Goal: Task Accomplishment & Management: Complete application form

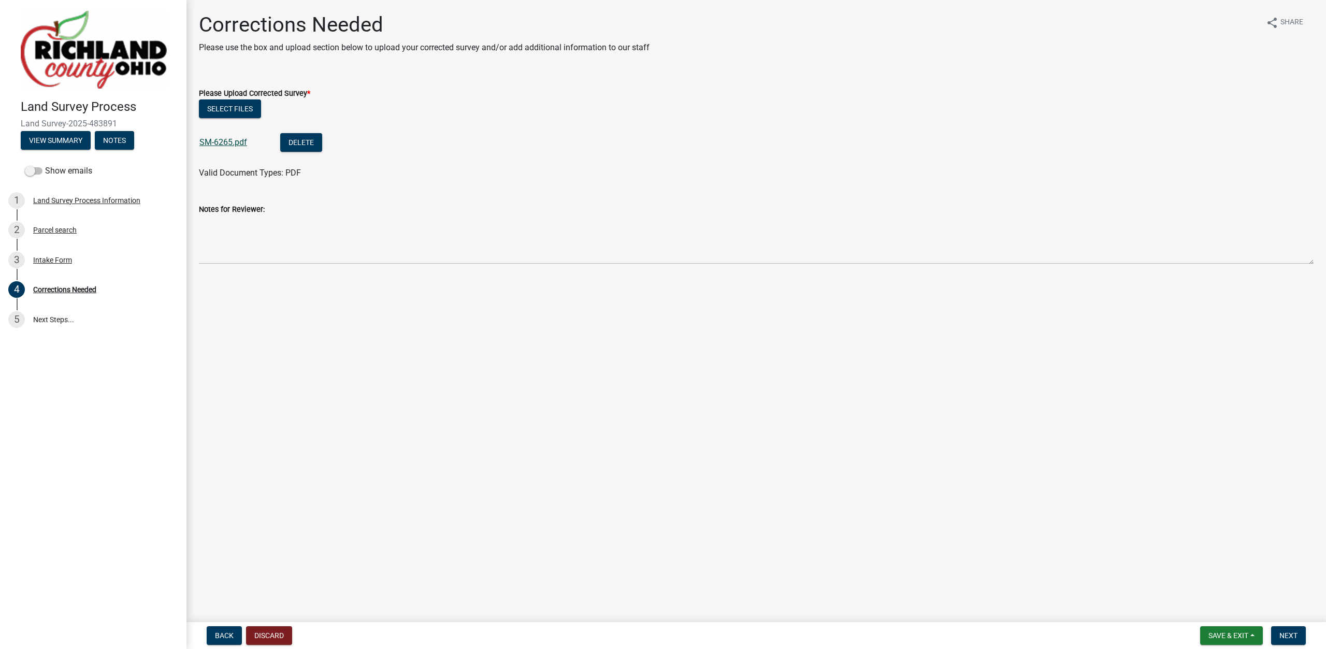
click at [231, 141] on link "SM-6265.pdf" at bounding box center [223, 142] width 48 height 10
click at [1285, 635] on span "Next" at bounding box center [1288, 635] width 18 height 8
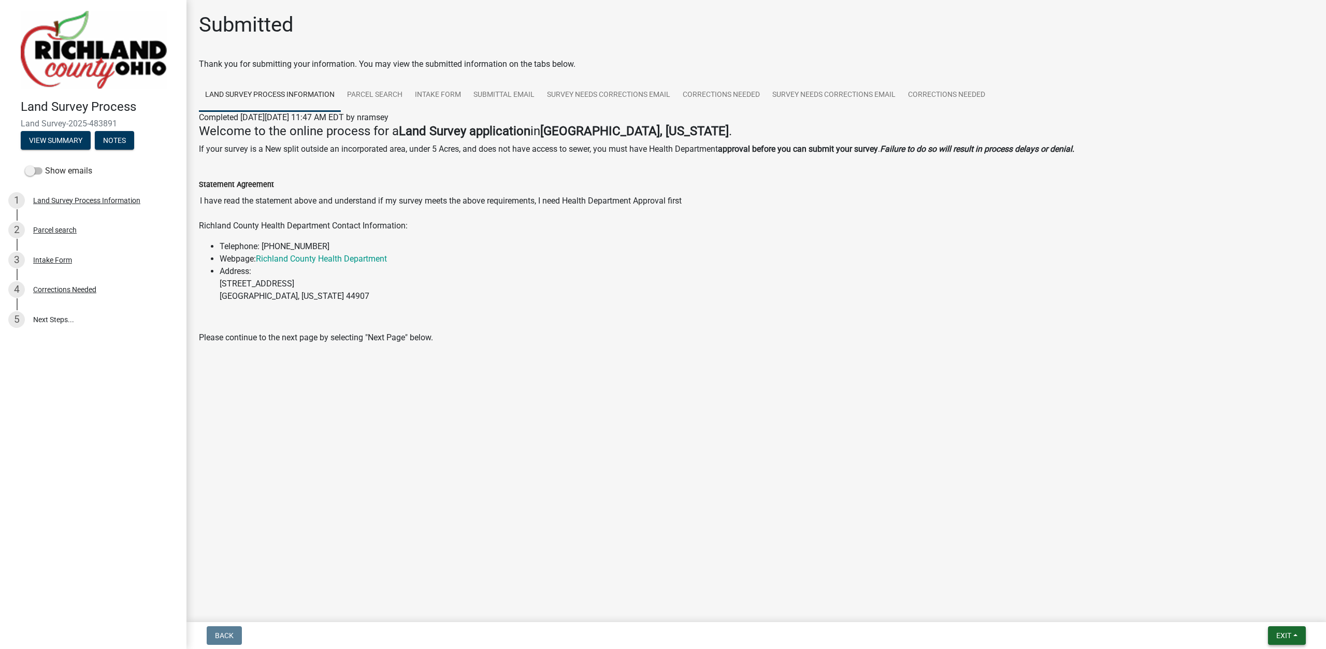
click at [1284, 634] on span "Exit" at bounding box center [1283, 635] width 15 height 8
click at [1275, 614] on button "Save & Exit" at bounding box center [1264, 608] width 83 height 25
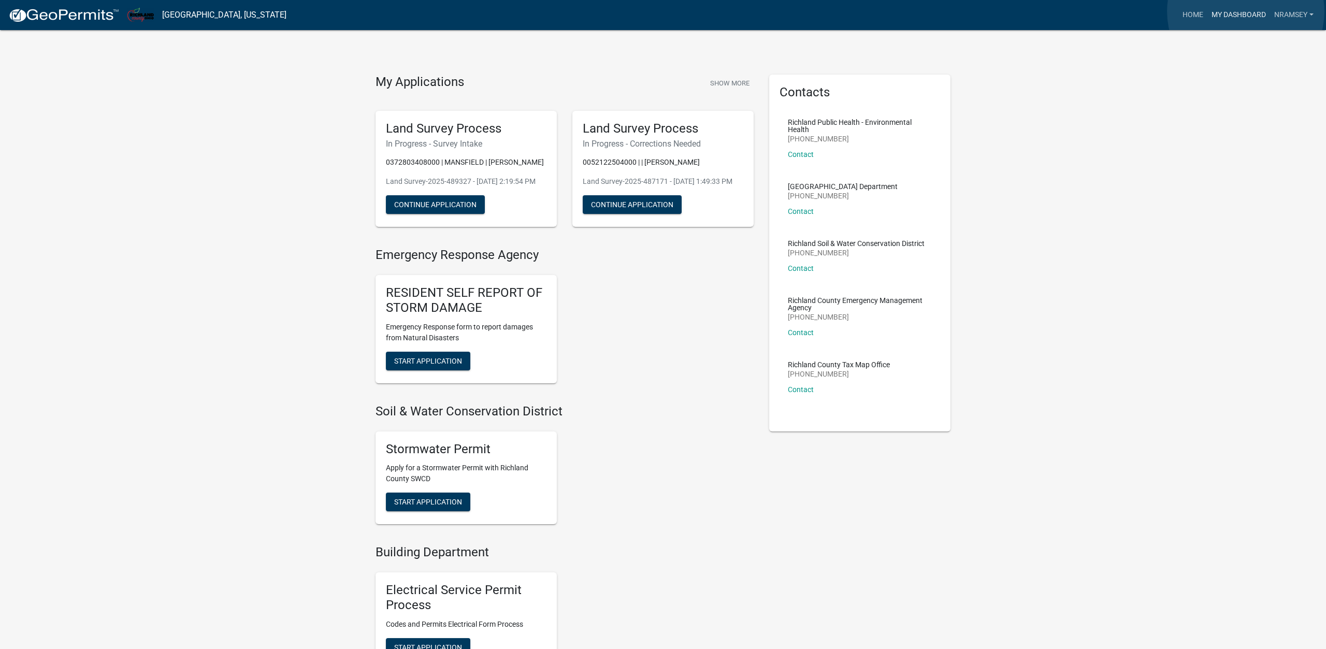
click at [1245, 11] on link "My Dashboard" at bounding box center [1238, 15] width 63 height 20
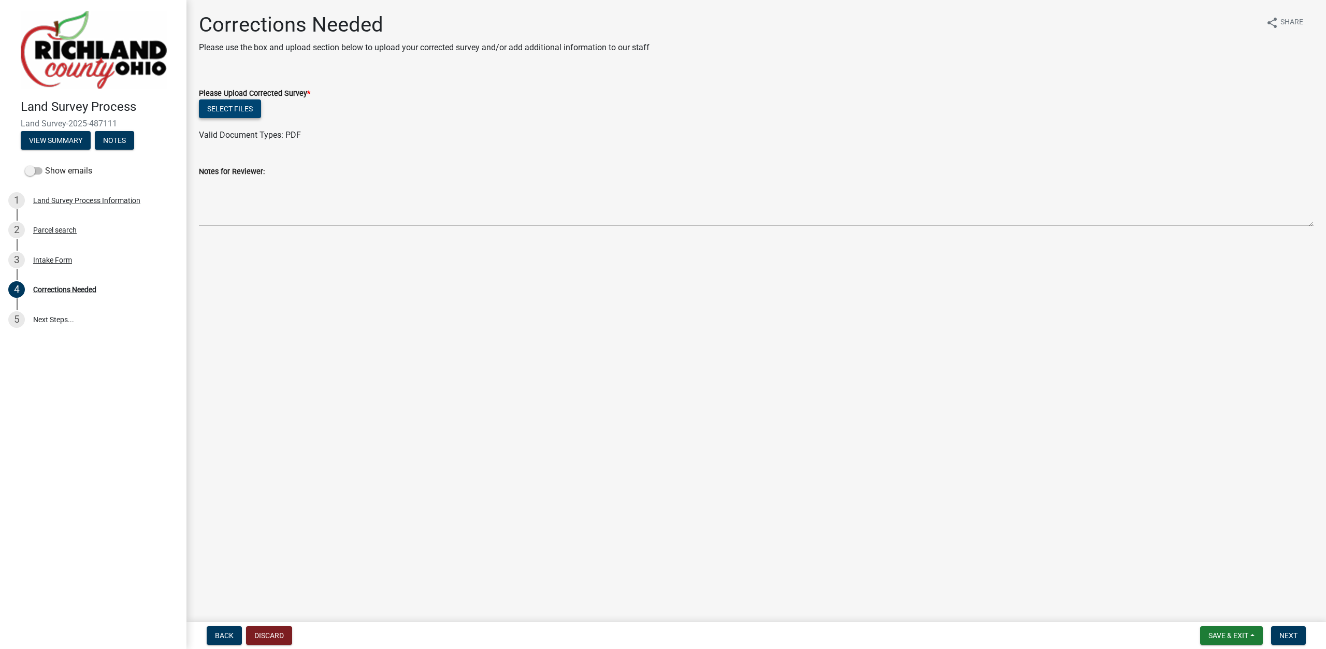
click at [208, 110] on button "Select files" at bounding box center [230, 108] width 62 height 19
click at [1285, 638] on span "Next" at bounding box center [1288, 635] width 18 height 8
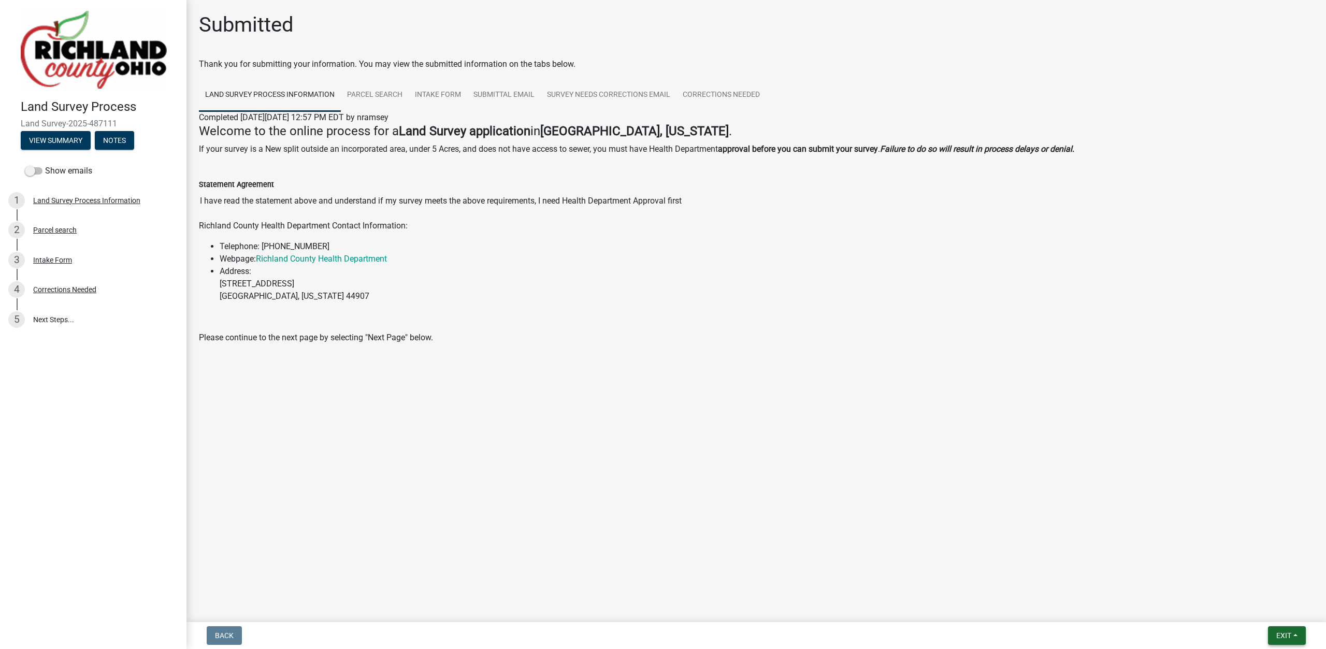
click at [1285, 635] on span "Exit" at bounding box center [1283, 635] width 15 height 8
click at [1264, 602] on button "Save & Exit" at bounding box center [1264, 608] width 83 height 25
